Goal: Task Accomplishment & Management: Complete application form

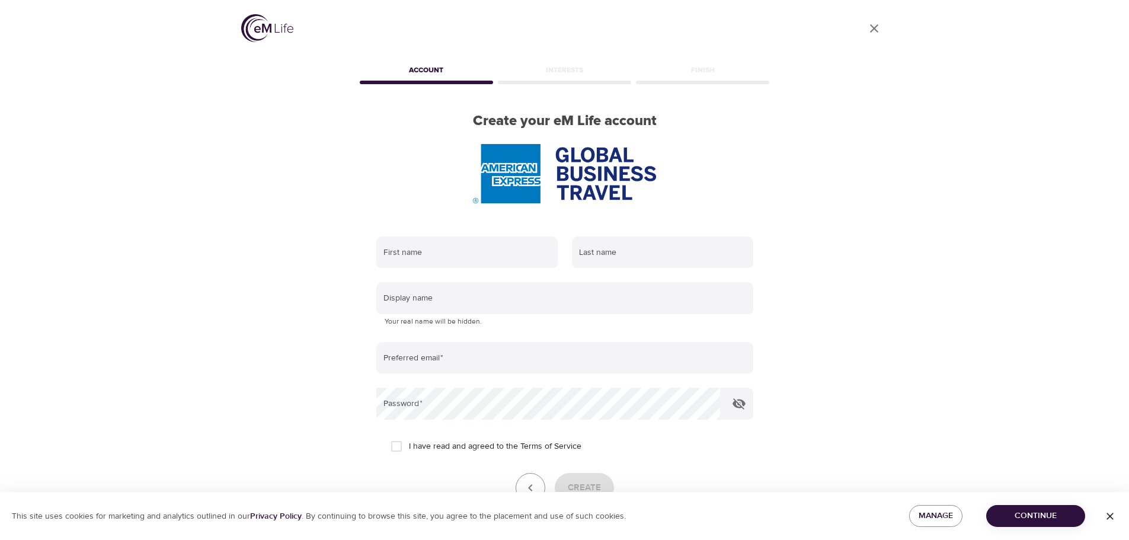
type input "[EMAIL_ADDRESS][PERSON_NAME][DOMAIN_NAME]"
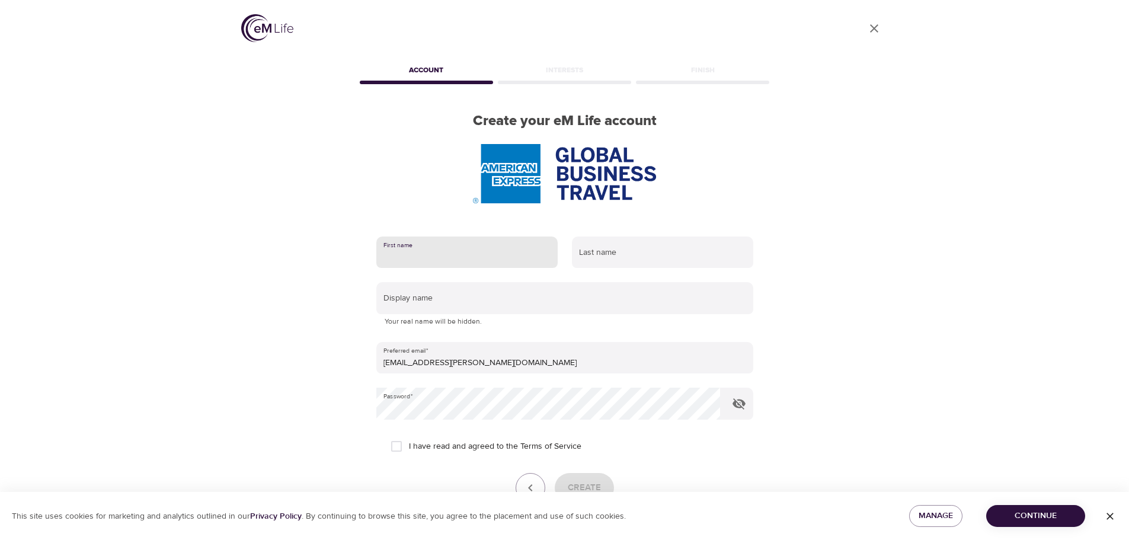
click at [481, 247] on input "text" at bounding box center [466, 252] width 181 height 32
type input "Jaimee"
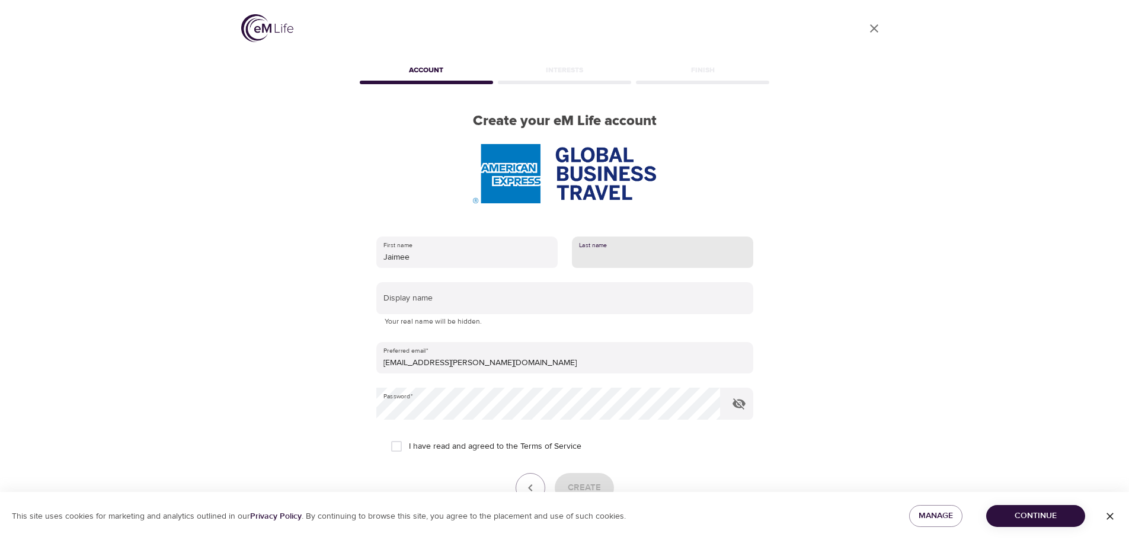
click at [592, 255] on input "text" at bounding box center [662, 252] width 181 height 32
type input "[PERSON_NAME]"
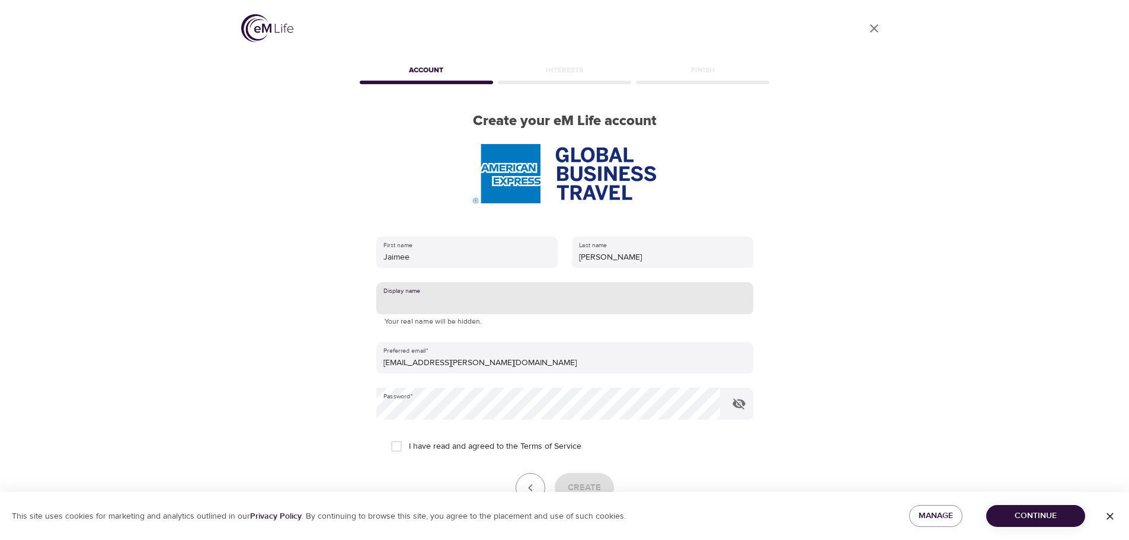
click at [521, 302] on input "text" at bounding box center [564, 298] width 377 height 32
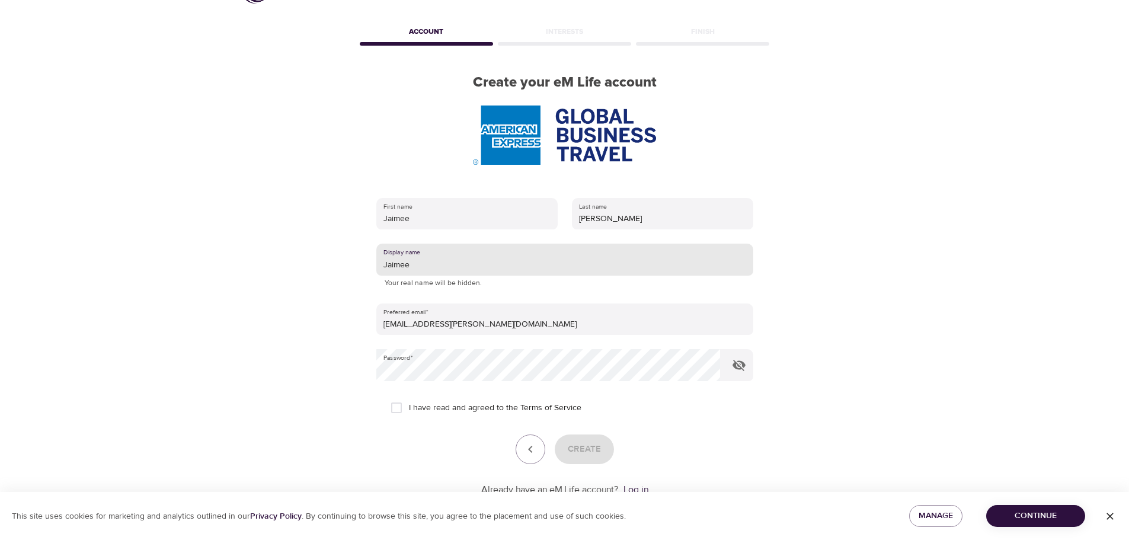
scroll to position [59, 0]
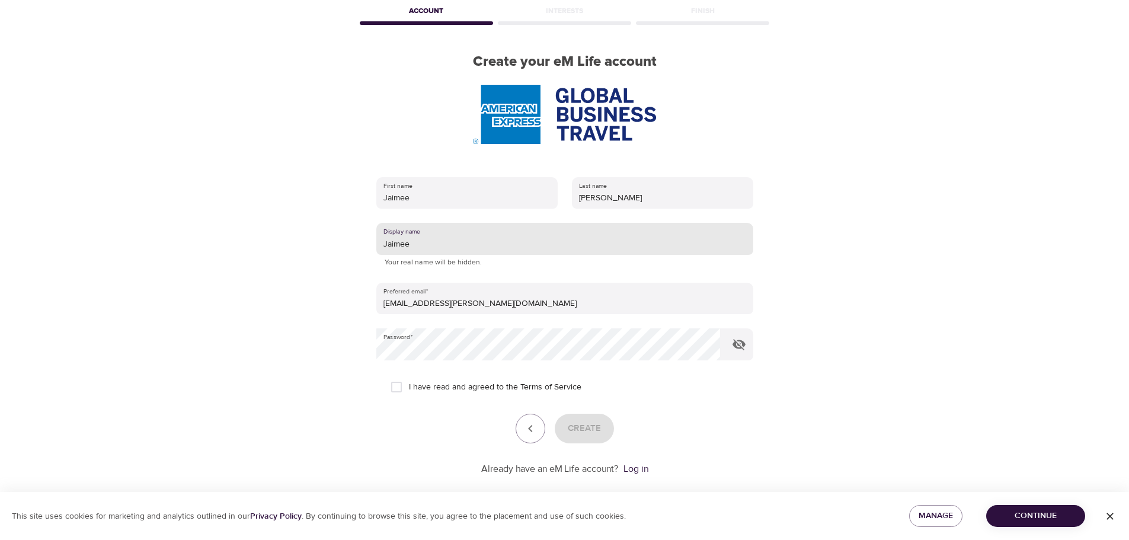
type input "Jaimee"
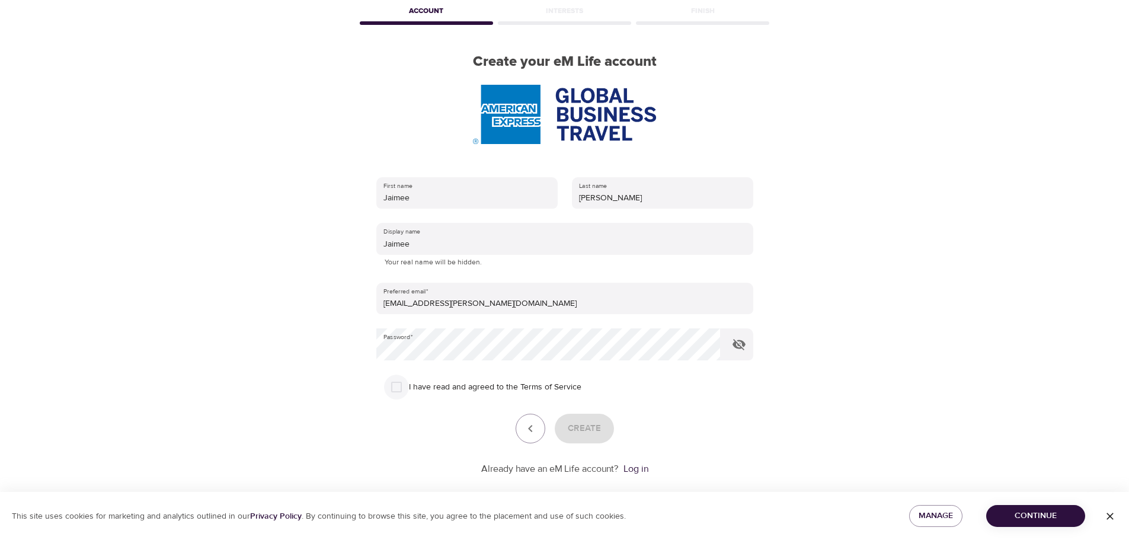
click at [398, 392] on input "I have read and agreed to the Terms of Service" at bounding box center [396, 387] width 25 height 25
checkbox input "true"
click at [639, 391] on div "I have read and agreed to the Terms of Service" at bounding box center [565, 387] width 348 height 25
click at [584, 427] on span "Create" at bounding box center [584, 428] width 33 height 15
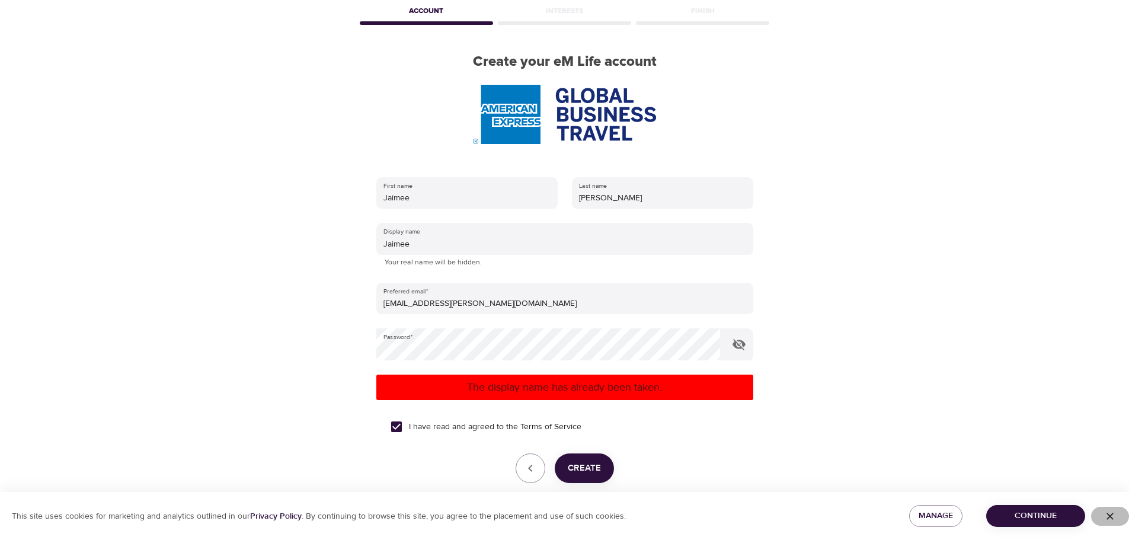
click at [1112, 513] on icon "button" at bounding box center [1110, 516] width 12 height 12
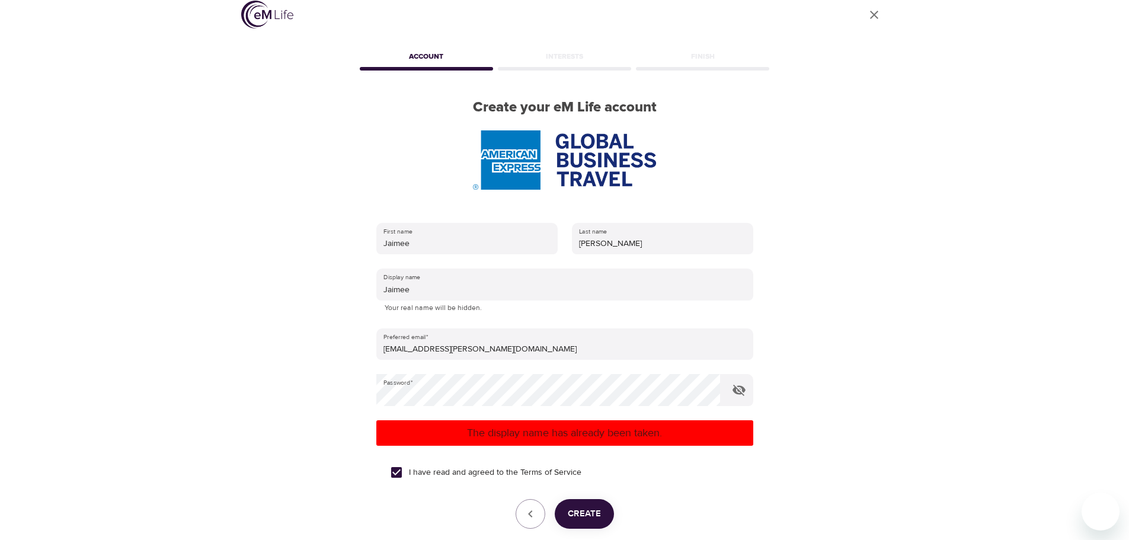
scroll to position [0, 0]
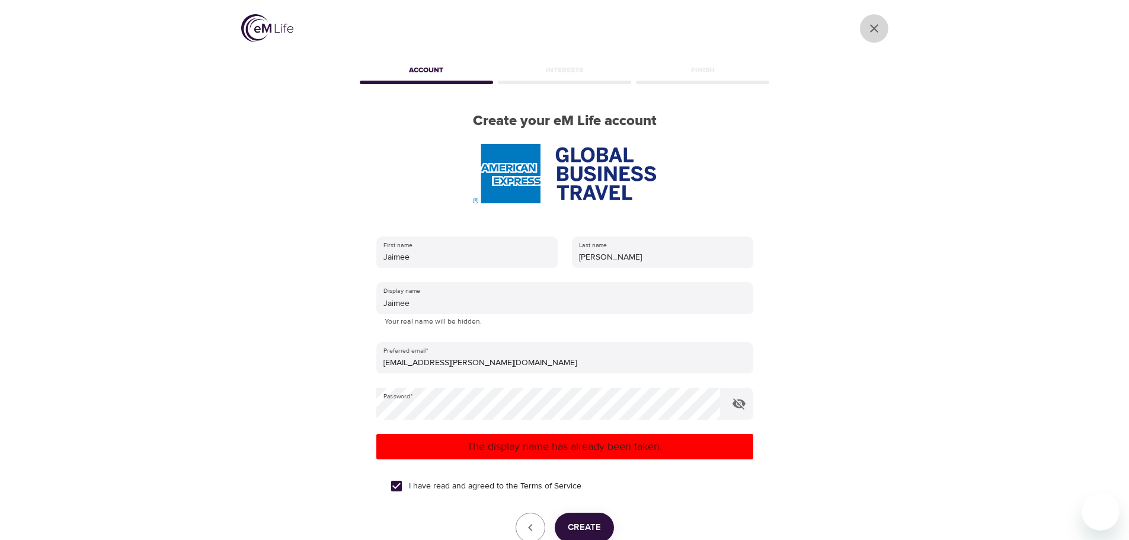
click at [875, 27] on icon "close" at bounding box center [874, 28] width 8 height 8
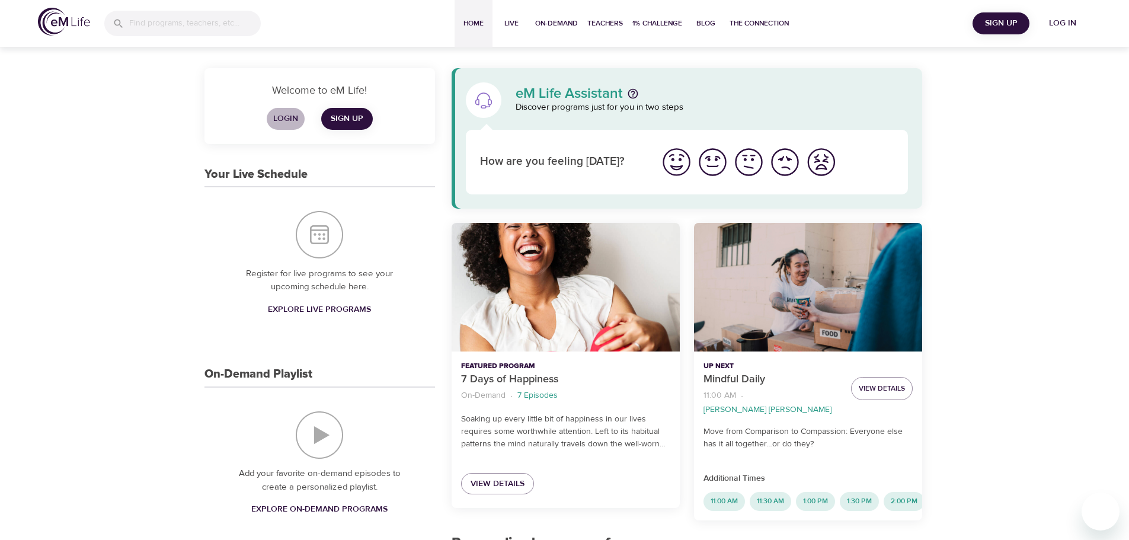
click at [287, 117] on span "Login" at bounding box center [285, 118] width 28 height 15
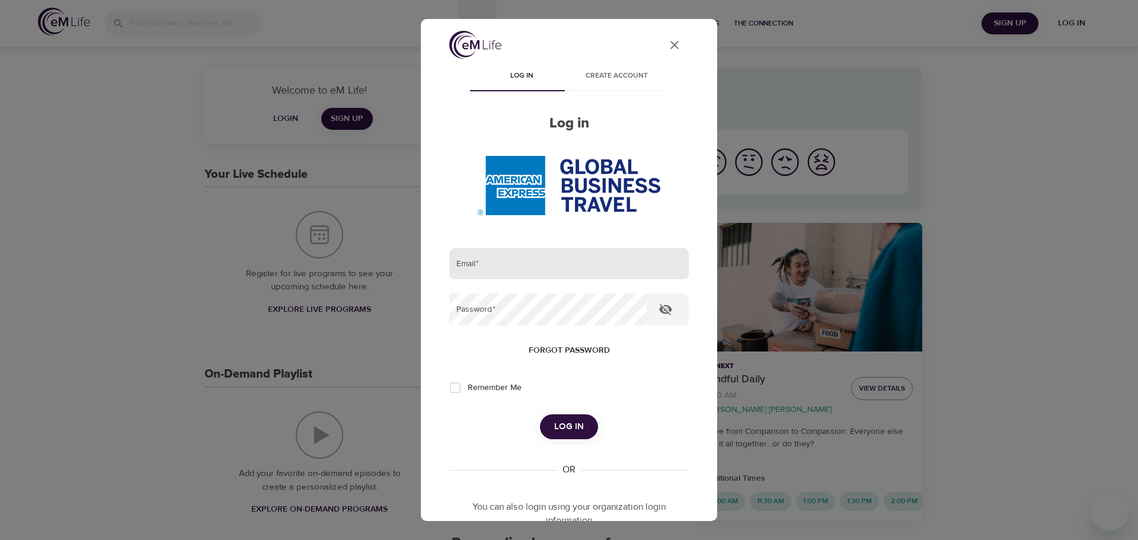
type input "[EMAIL_ADDRESS][PERSON_NAME][DOMAIN_NAME]"
click at [536, 268] on input "[EMAIL_ADDRESS][PERSON_NAME][DOMAIN_NAME]" at bounding box center [568, 264] width 239 height 32
click at [562, 430] on span "Log in" at bounding box center [569, 426] width 30 height 15
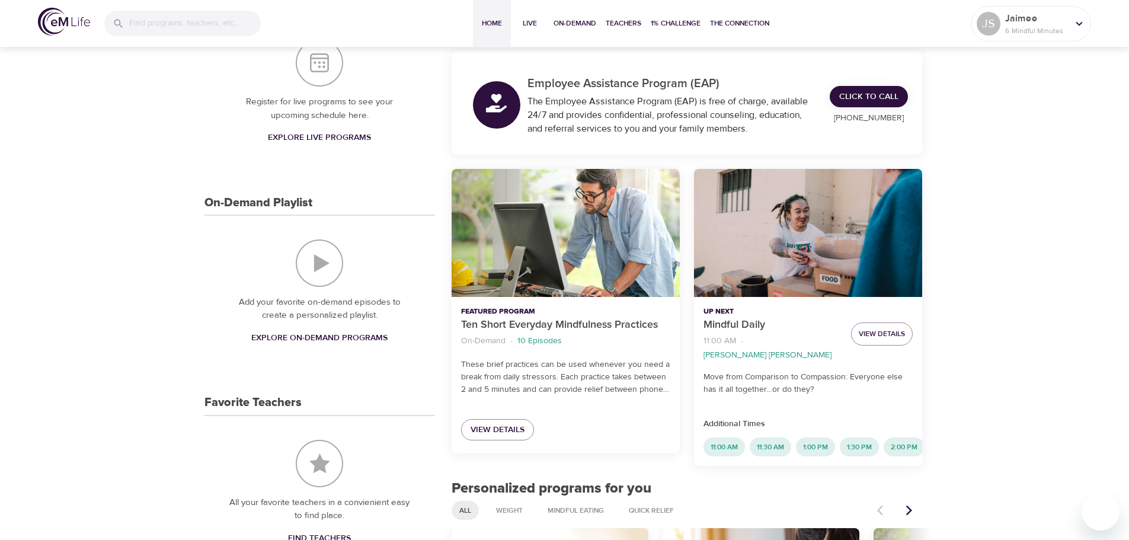
scroll to position [178, 0]
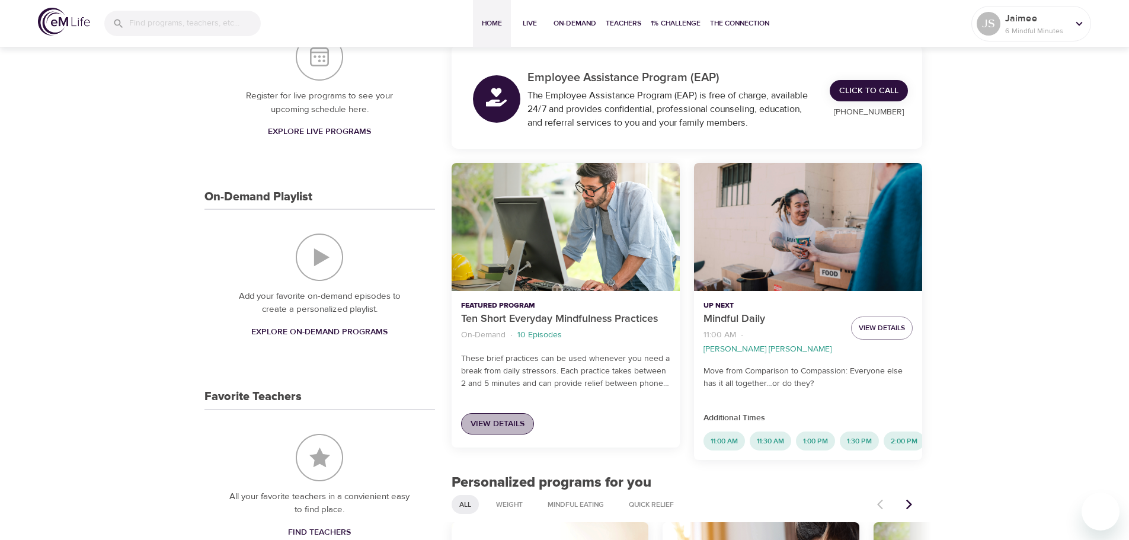
click at [508, 422] on span "View Details" at bounding box center [498, 424] width 54 height 15
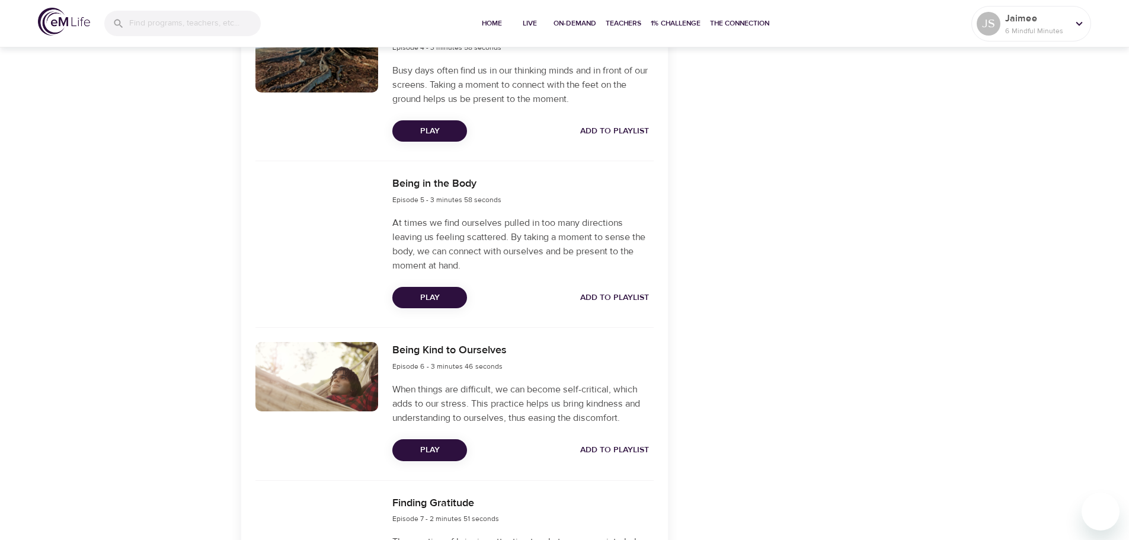
scroll to position [889, 0]
